Goal: Task Accomplishment & Management: Manage account settings

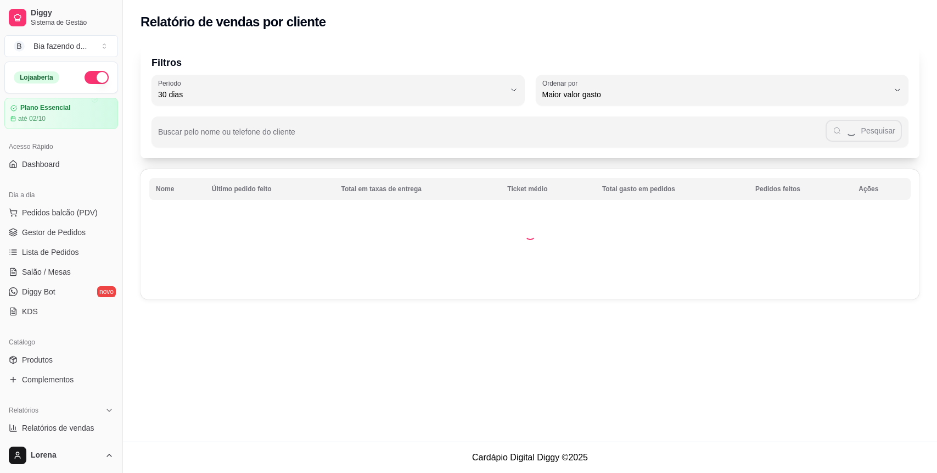
select select "30"
select select "HIGHEST_TOTAL_SPENT_WITH_ORDERS"
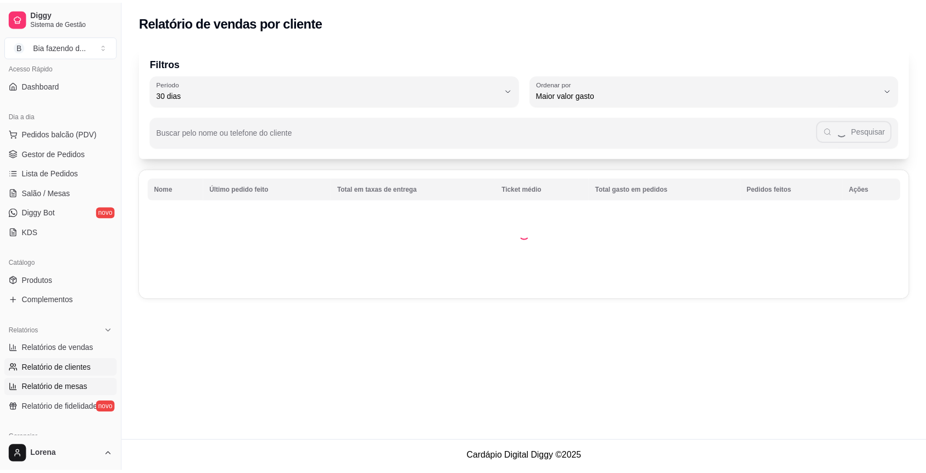
scroll to position [73, 0]
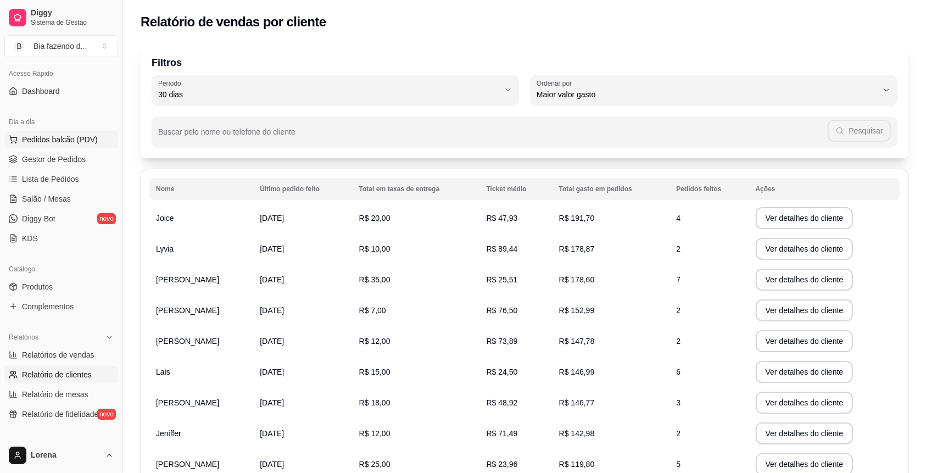
click at [85, 145] on button "Pedidos balcão (PDV)" at bounding box center [61, 140] width 114 height 18
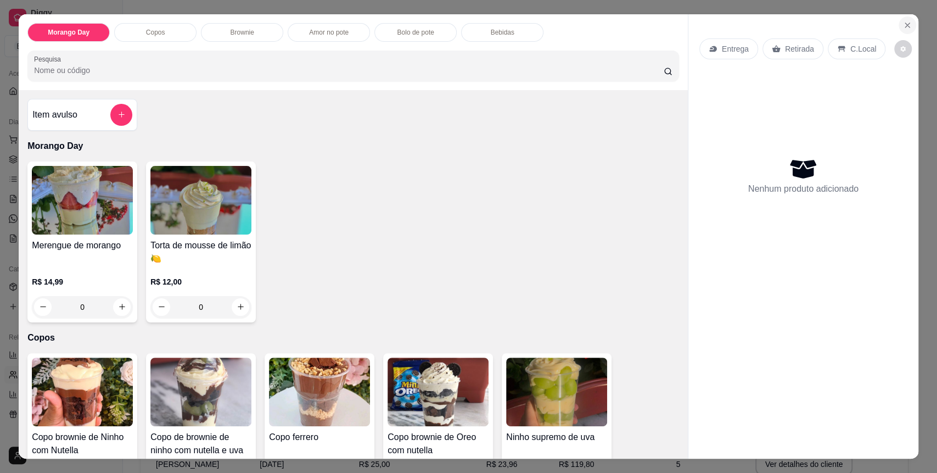
click at [903, 31] on button "Close" at bounding box center [908, 25] width 18 height 18
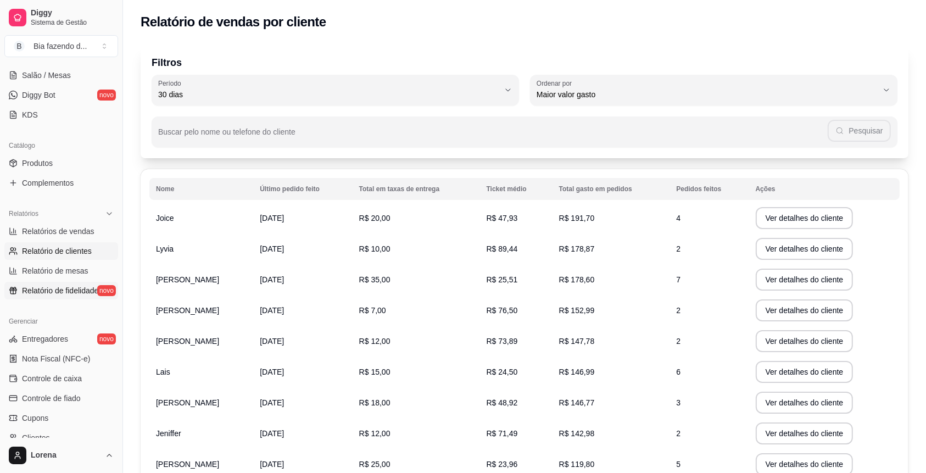
scroll to position [220, 0]
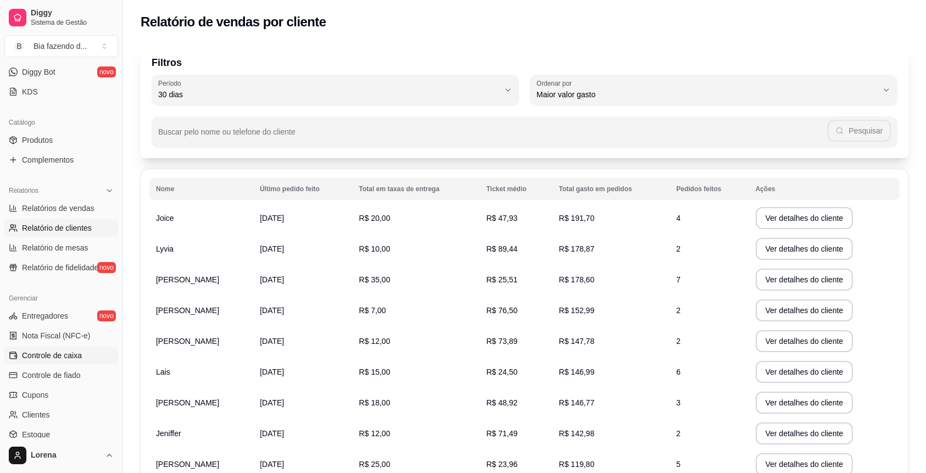
click at [88, 347] on link "Controle de caixa" at bounding box center [61, 356] width 114 height 18
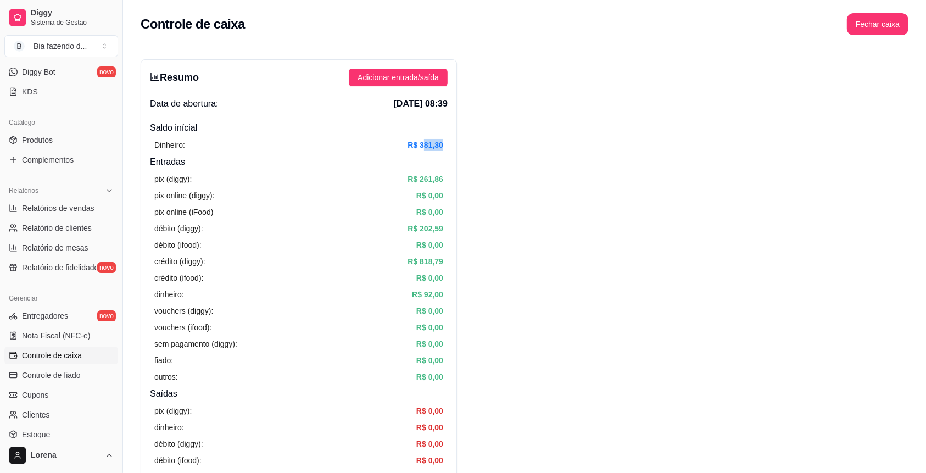
drag, startPoint x: 429, startPoint y: 150, endPoint x: 449, endPoint y: 145, distance: 20.5
click at [449, 145] on div "Resumo Adicionar entrada/saída Data de abertura: [DATE] 08:39 Saldo inícial Din…" at bounding box center [299, 349] width 316 height 580
click at [448, 147] on div "Resumo Adicionar entrada/saída Data de abertura: [DATE] 08:39 Saldo inícial Din…" at bounding box center [299, 349] width 316 height 580
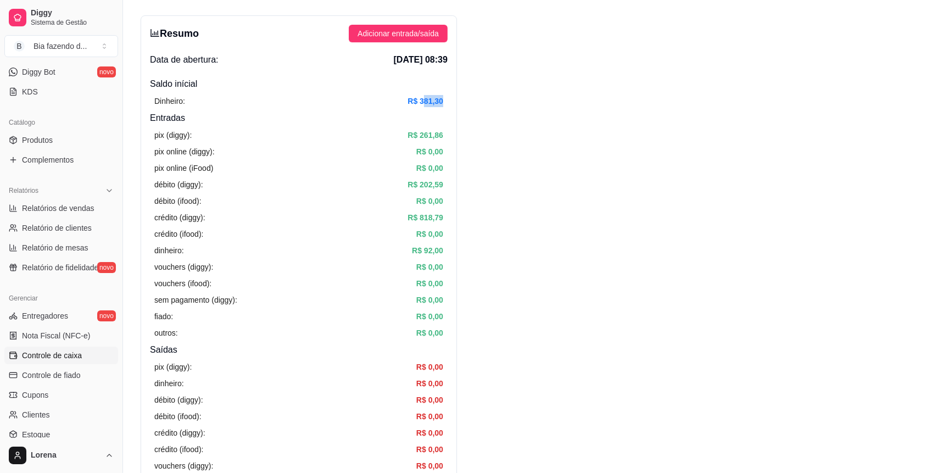
scroll to position [73, 0]
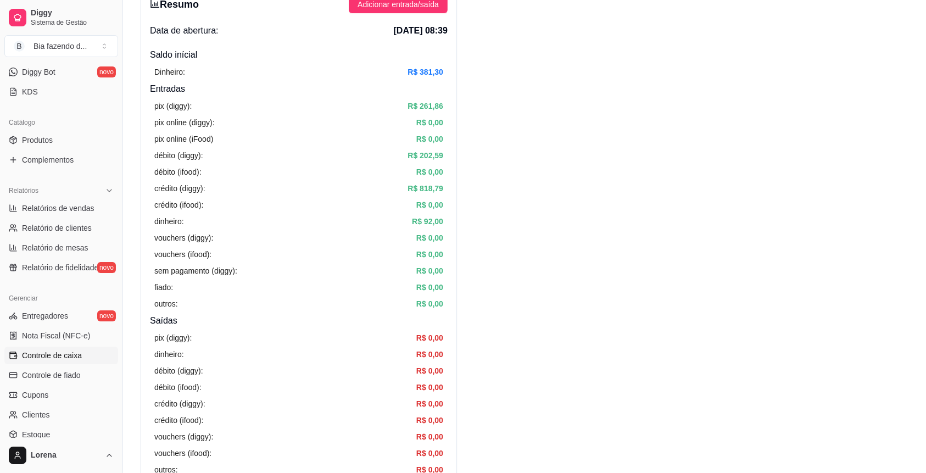
click at [433, 89] on h4 "Entradas" at bounding box center [299, 88] width 298 height 13
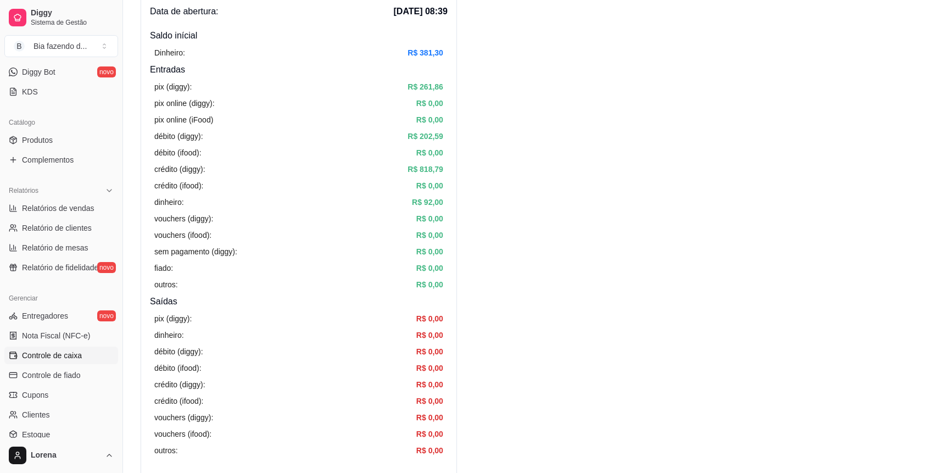
scroll to position [0, 0]
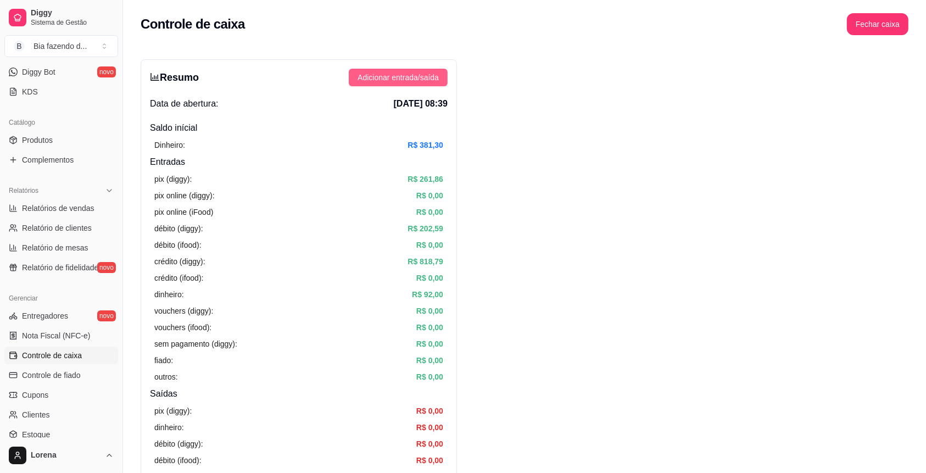
click at [369, 71] on span "Adicionar entrada/saída" at bounding box center [397, 77] width 81 height 12
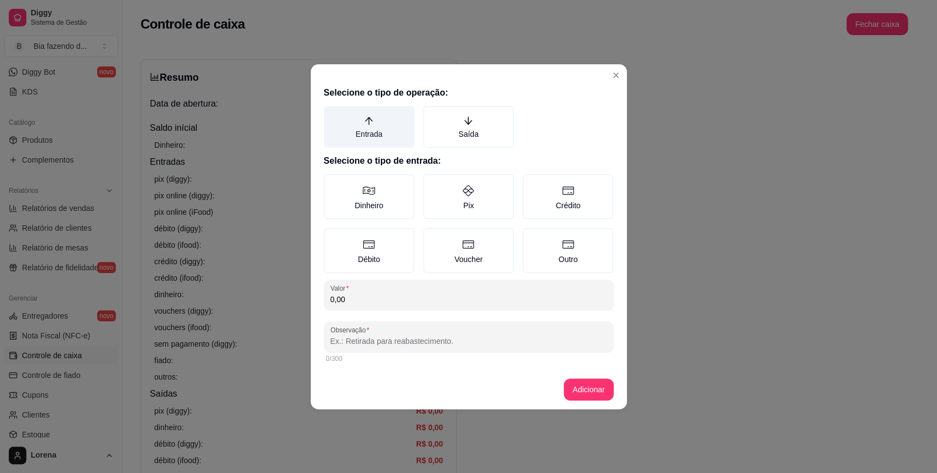
click at [394, 141] on label "Entrada" at bounding box center [369, 127] width 91 height 42
click at [332, 114] on button "Entrada" at bounding box center [327, 109] width 9 height 9
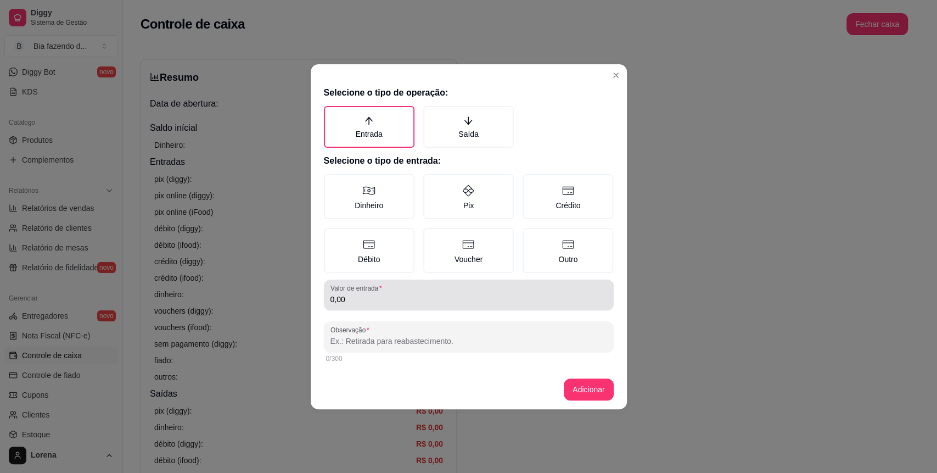
click at [381, 305] on div "0,00" at bounding box center [469, 295] width 277 height 22
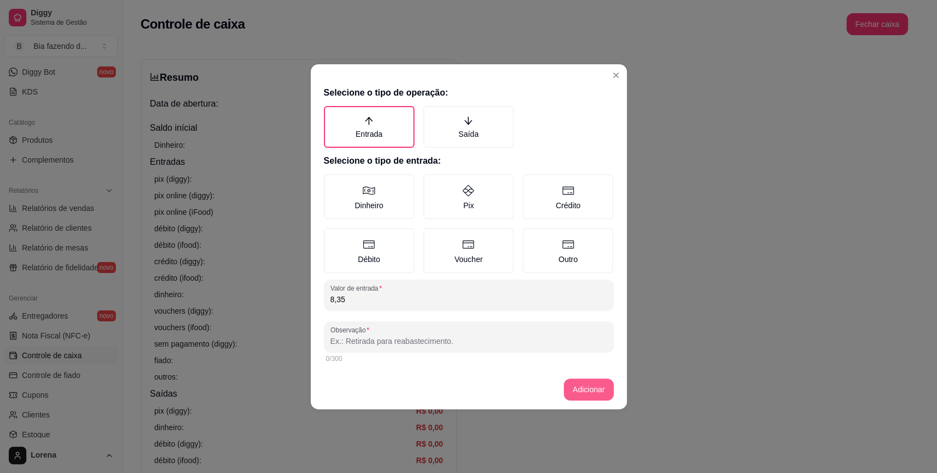
type input "8,35"
click at [598, 392] on button "Adicionar" at bounding box center [588, 389] width 49 height 22
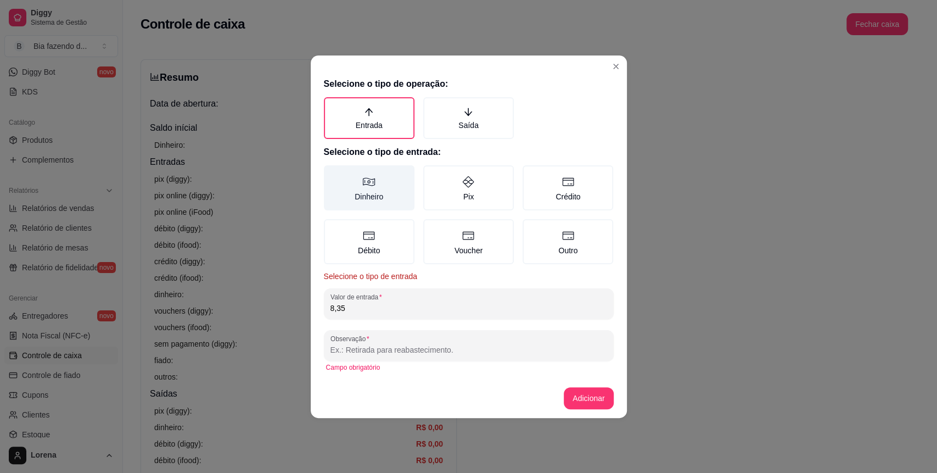
click at [378, 182] on label "Dinheiro" at bounding box center [369, 187] width 91 height 45
click at [332, 174] on button "Dinheiro" at bounding box center [327, 169] width 9 height 9
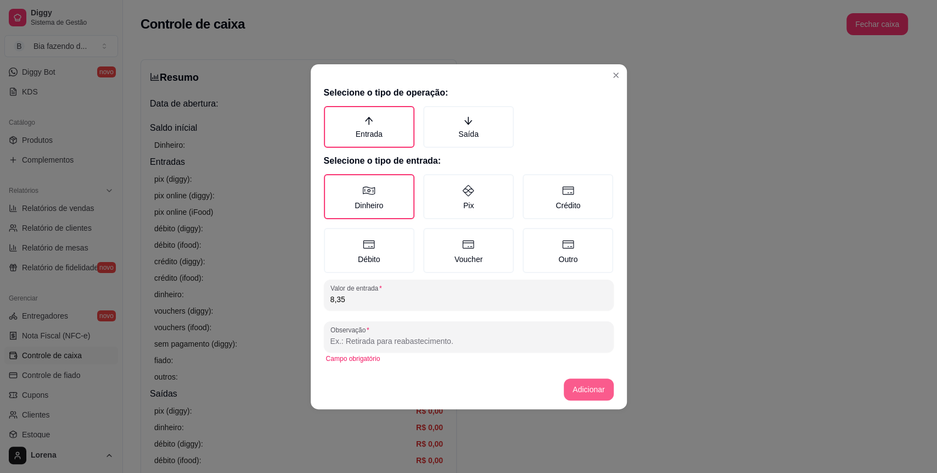
click at [585, 384] on button "Adicionar" at bounding box center [588, 389] width 49 height 22
click at [582, 389] on button "Adicionar" at bounding box center [588, 389] width 49 height 22
click at [580, 391] on button "Adicionar" at bounding box center [588, 389] width 49 height 22
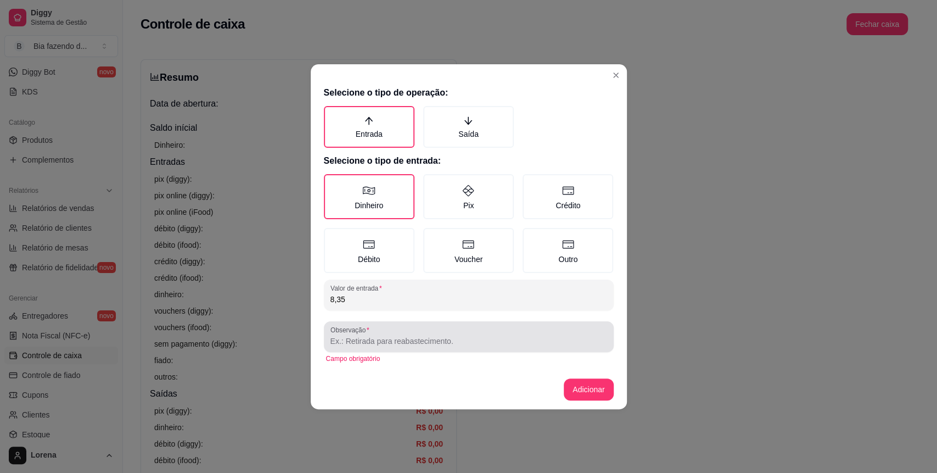
click at [445, 326] on div at bounding box center [469, 337] width 277 height 22
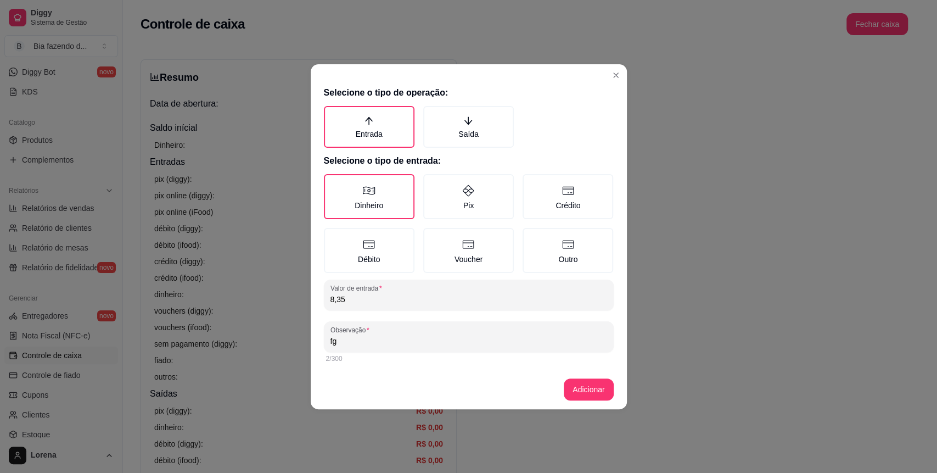
type input "fg"
click at [562, 382] on footer "Adicionar" at bounding box center [469, 390] width 316 height 40
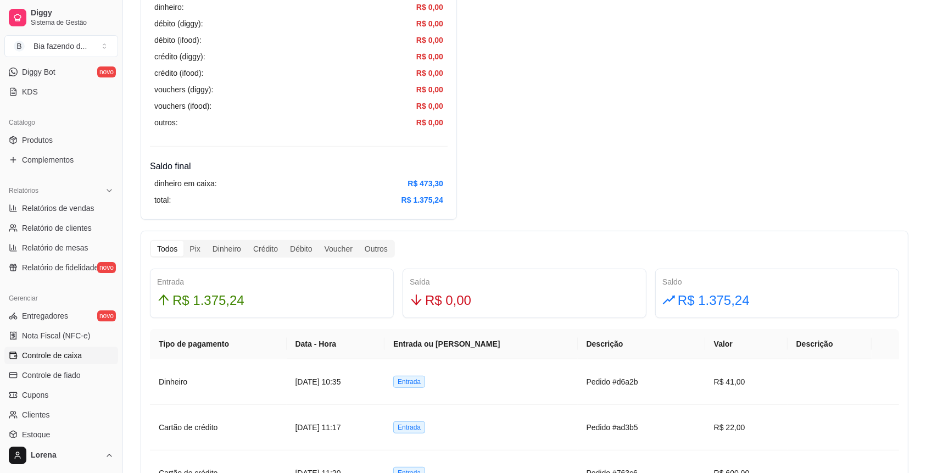
scroll to position [439, 0]
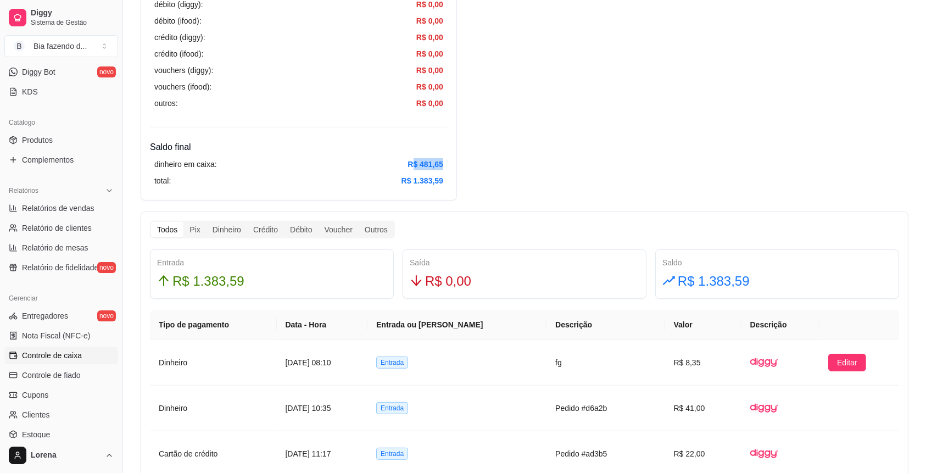
drag, startPoint x: 431, startPoint y: 164, endPoint x: 452, endPoint y: 169, distance: 22.5
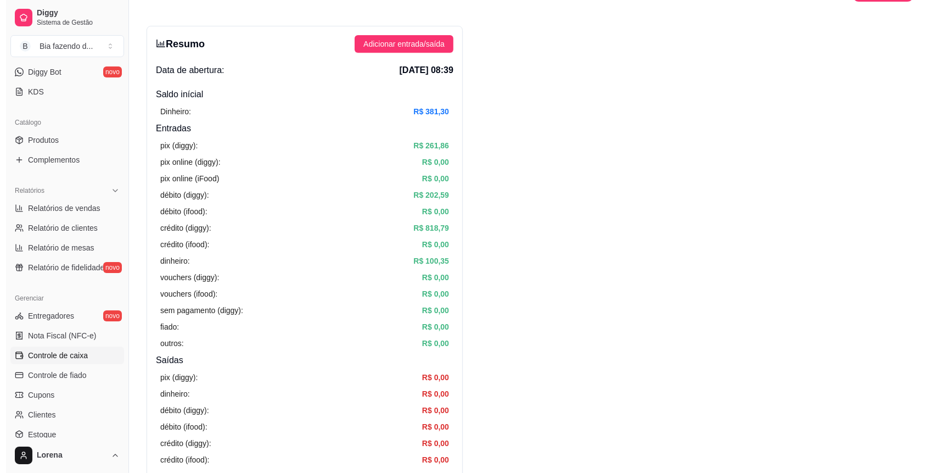
scroll to position [0, 0]
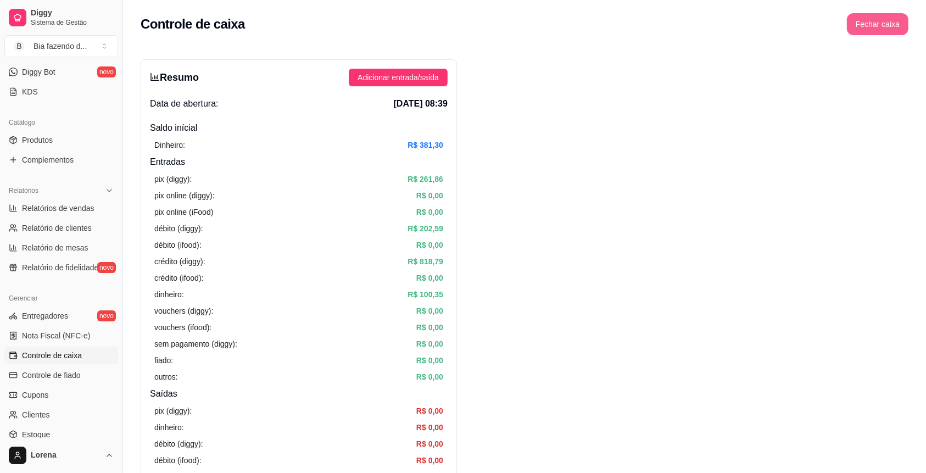
click at [874, 30] on button "Fechar caixa" at bounding box center [878, 24] width 62 height 22
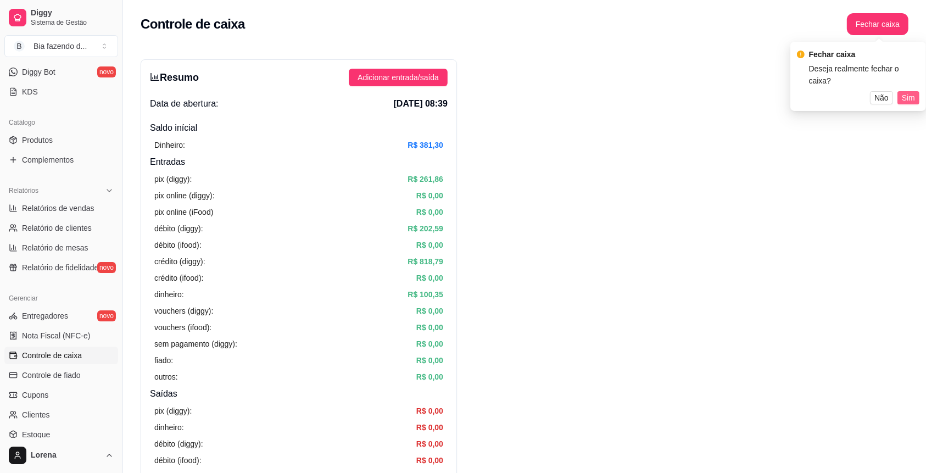
click at [908, 92] on span "Sim" at bounding box center [908, 98] width 13 height 12
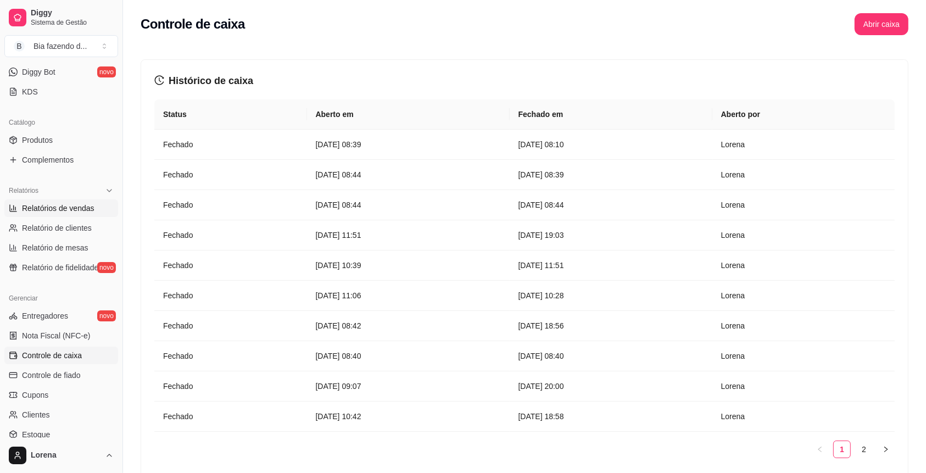
click at [75, 206] on span "Relatórios de vendas" at bounding box center [58, 208] width 72 height 11
select select "ALL"
select select "0"
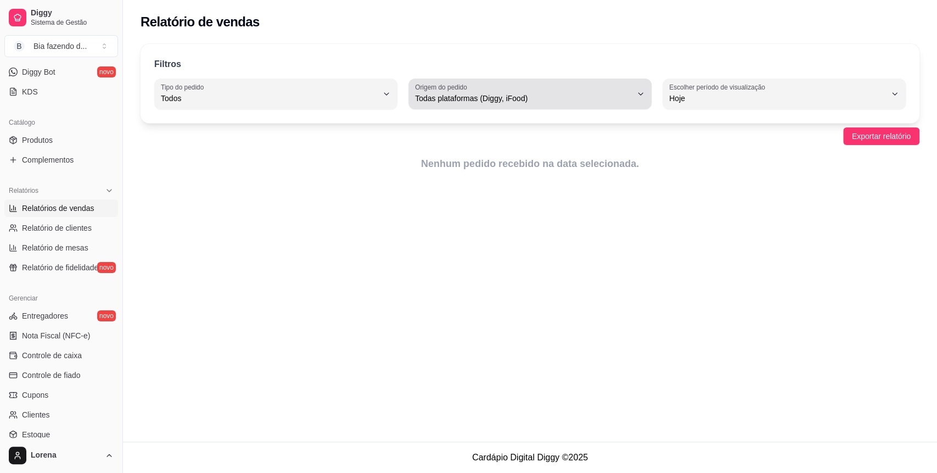
click at [479, 94] on span "Todas plataformas (Diggy, iFood)" at bounding box center [523, 98] width 217 height 11
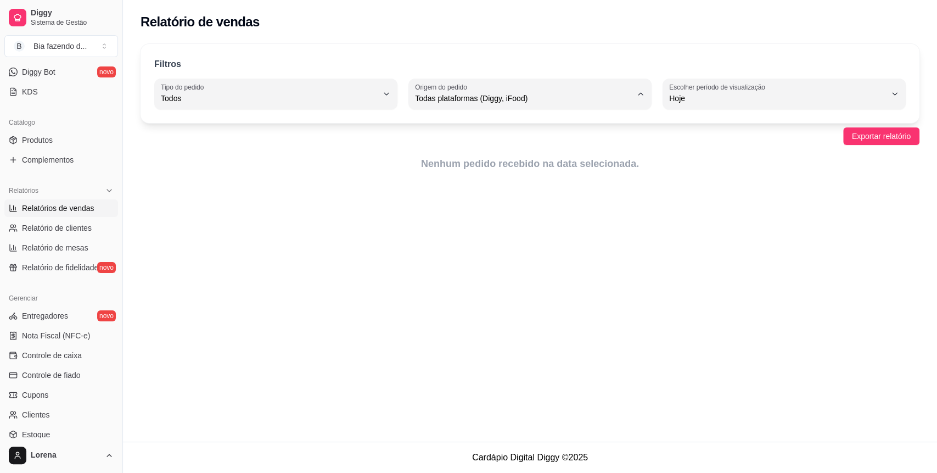
click at [448, 240] on div "Relatório de vendas Filtros ALL Tipo do pedido Todos Entrega Retirada Mesa Cons…" at bounding box center [530, 221] width 814 height 442
